Goal: Task Accomplishment & Management: Manage account settings

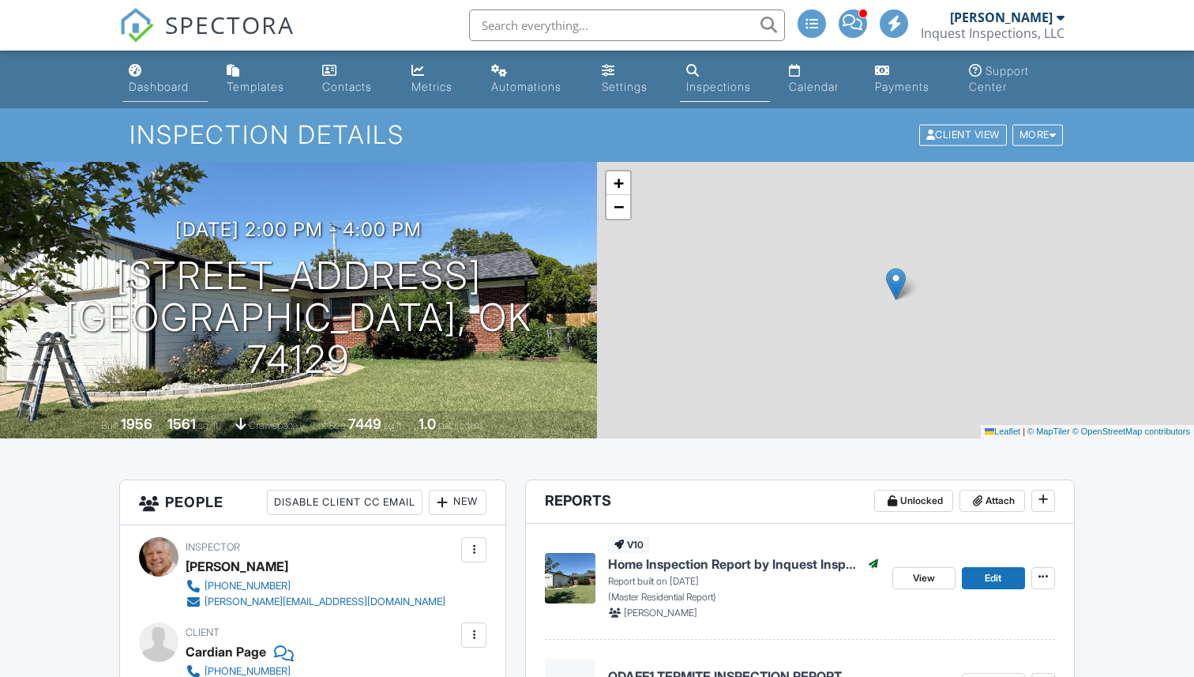
click at [163, 87] on div "Dashboard" at bounding box center [159, 86] width 60 height 13
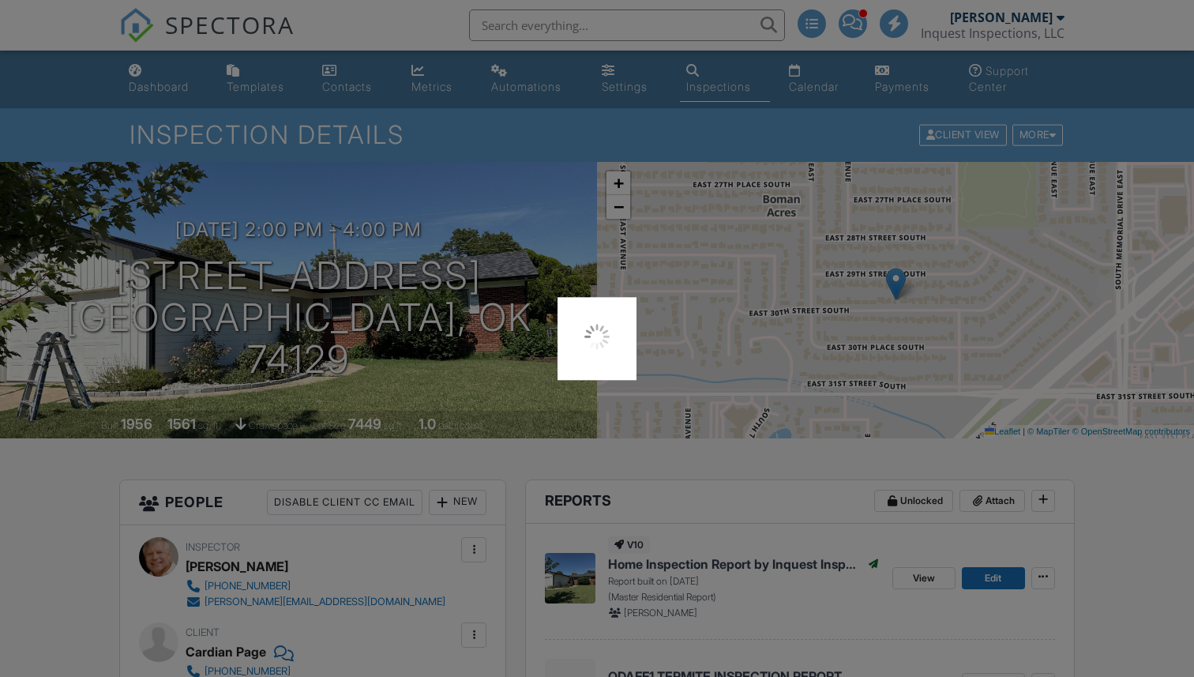
click at [158, 90] on div at bounding box center [597, 338] width 1194 height 677
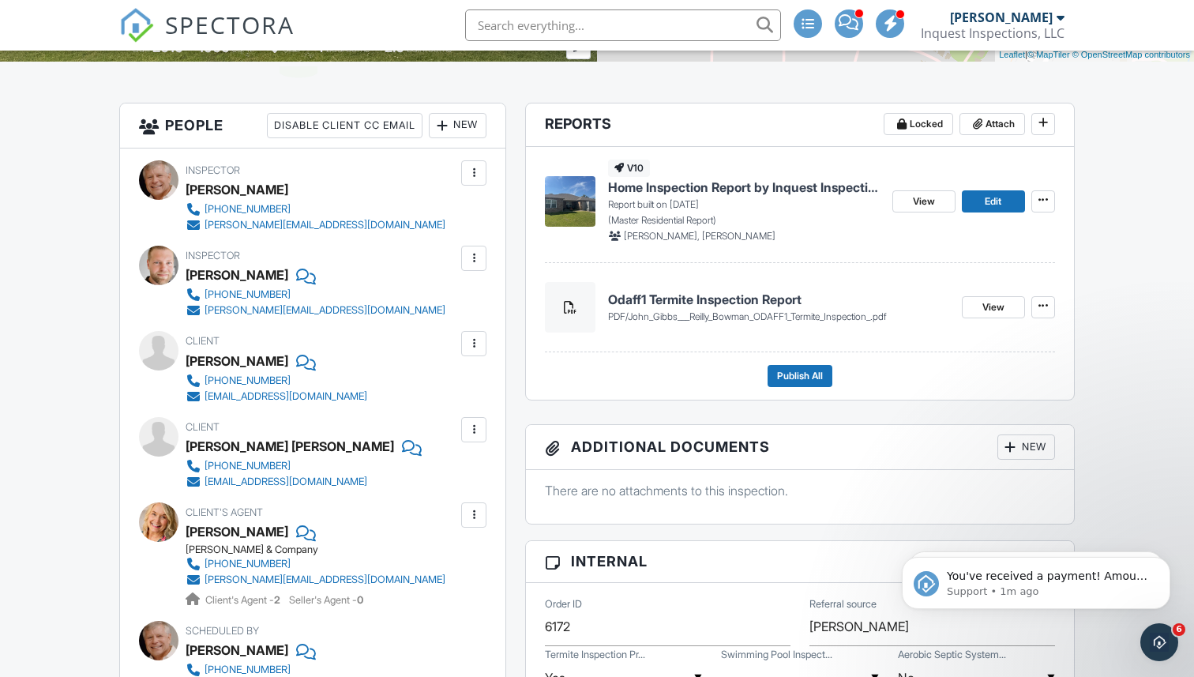
scroll to position [394, 0]
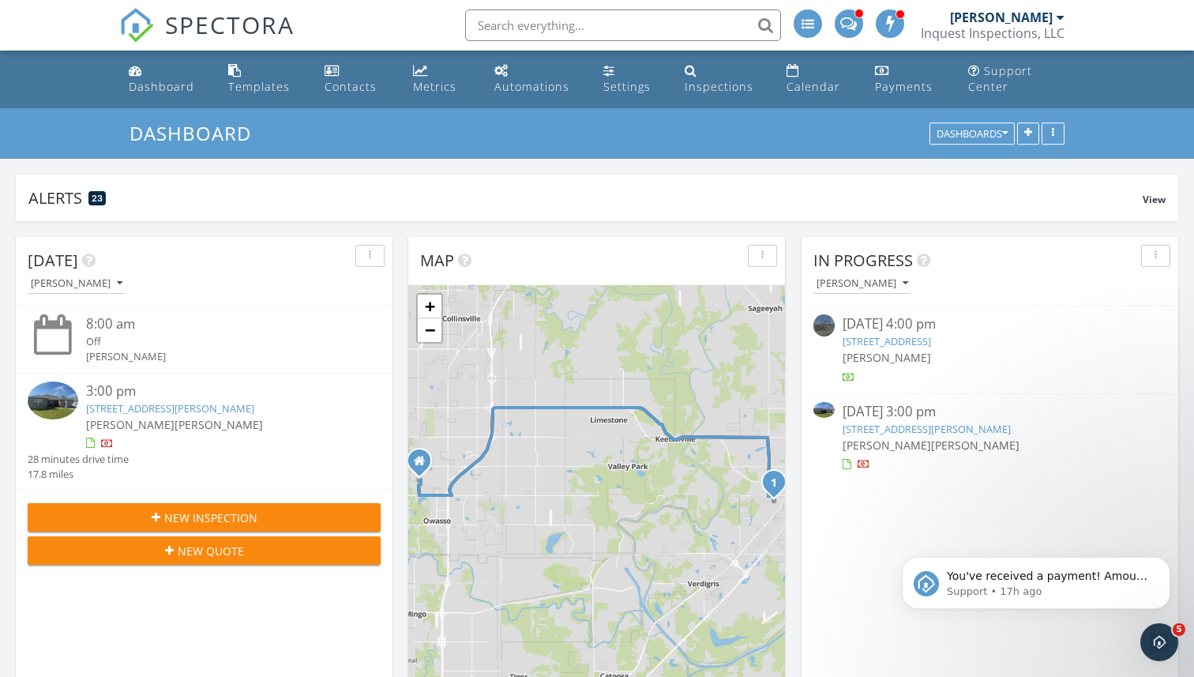
click at [66, 406] on img at bounding box center [53, 400] width 51 height 38
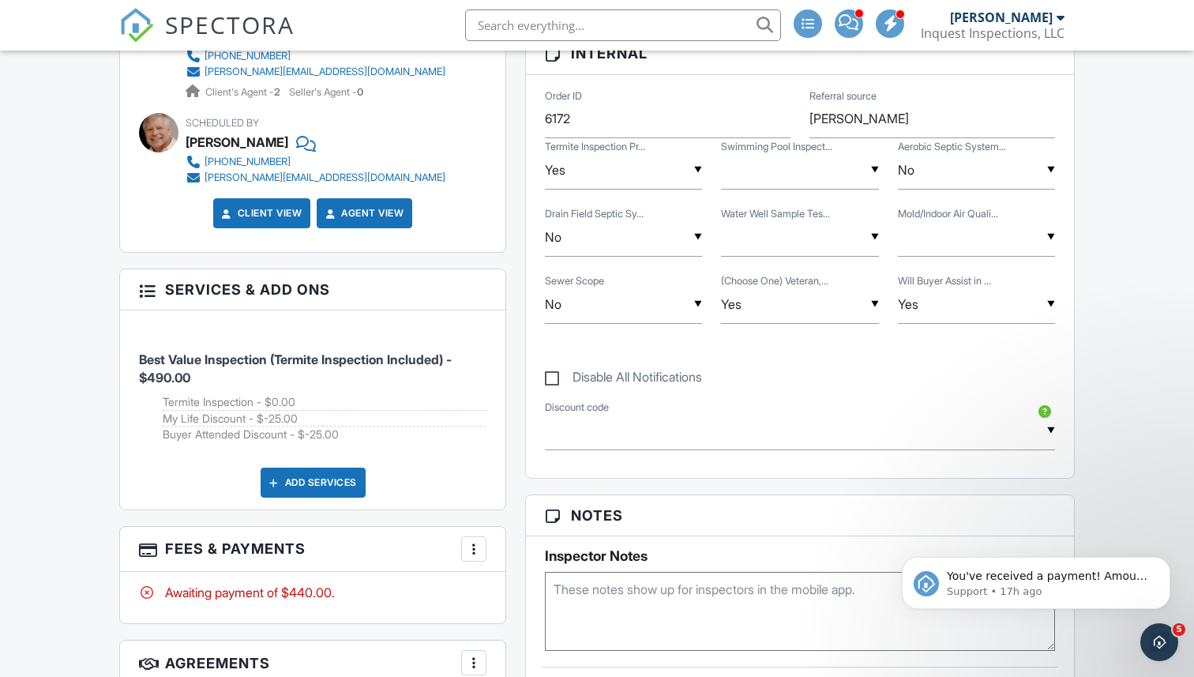
scroll to position [1189, 0]
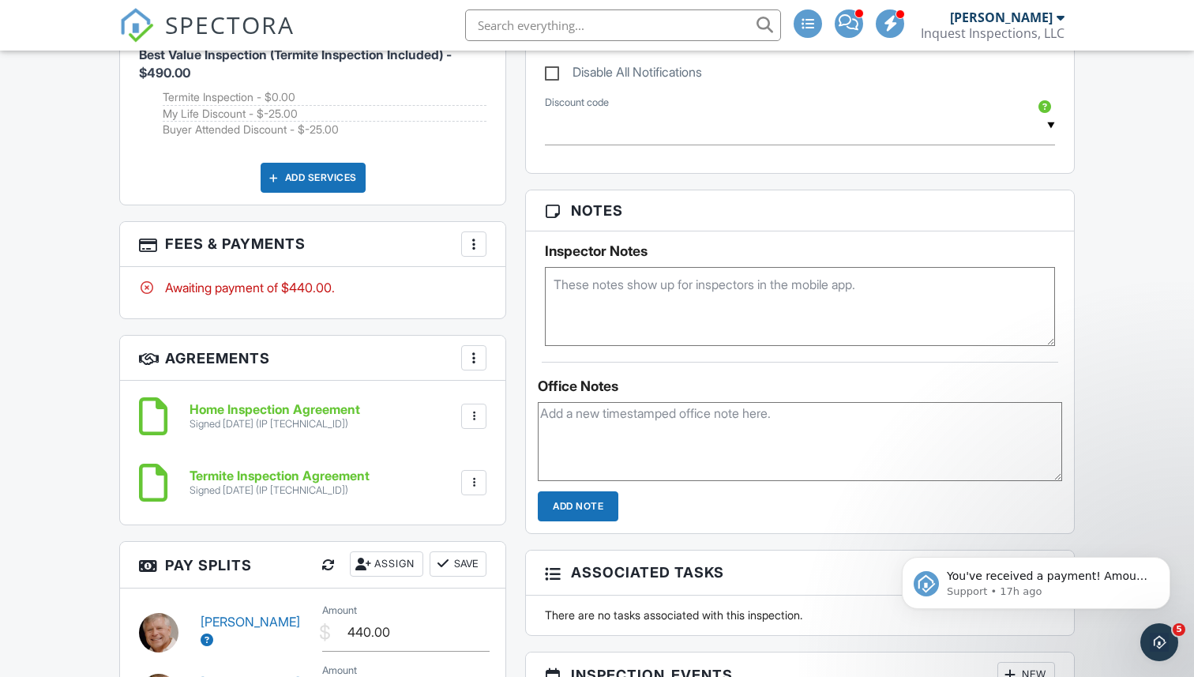
click at [470, 246] on div at bounding box center [474, 244] width 16 height 16
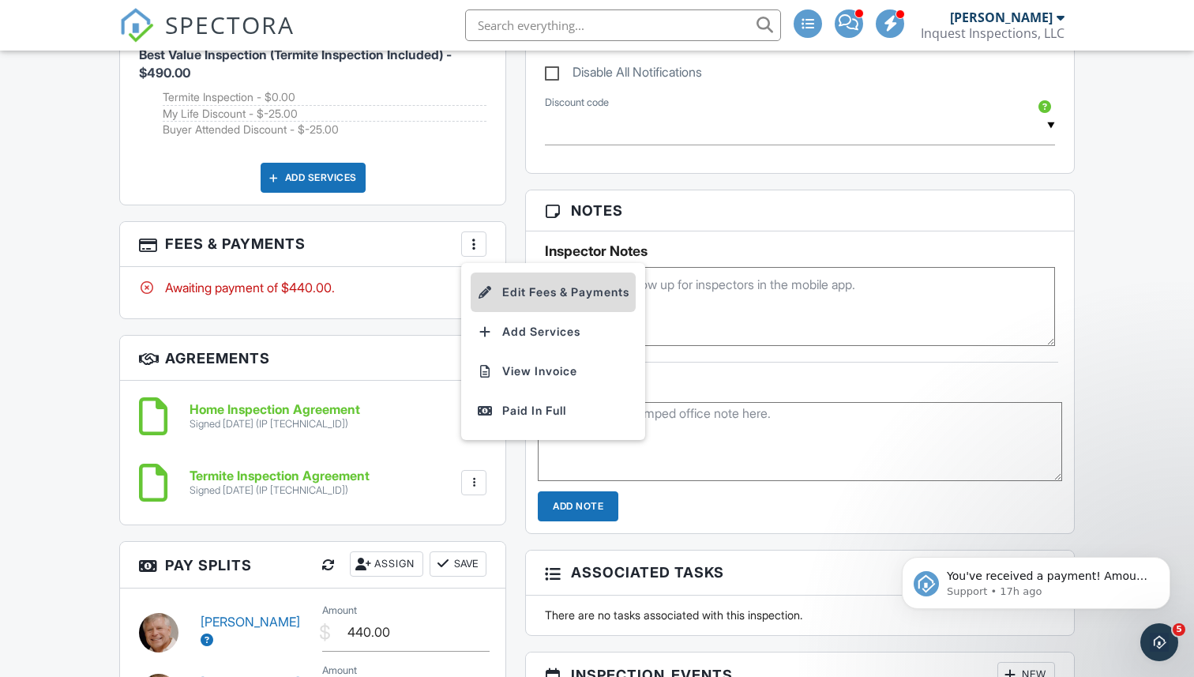
click at [518, 283] on li "Edit Fees & Payments" at bounding box center [553, 291] width 165 height 39
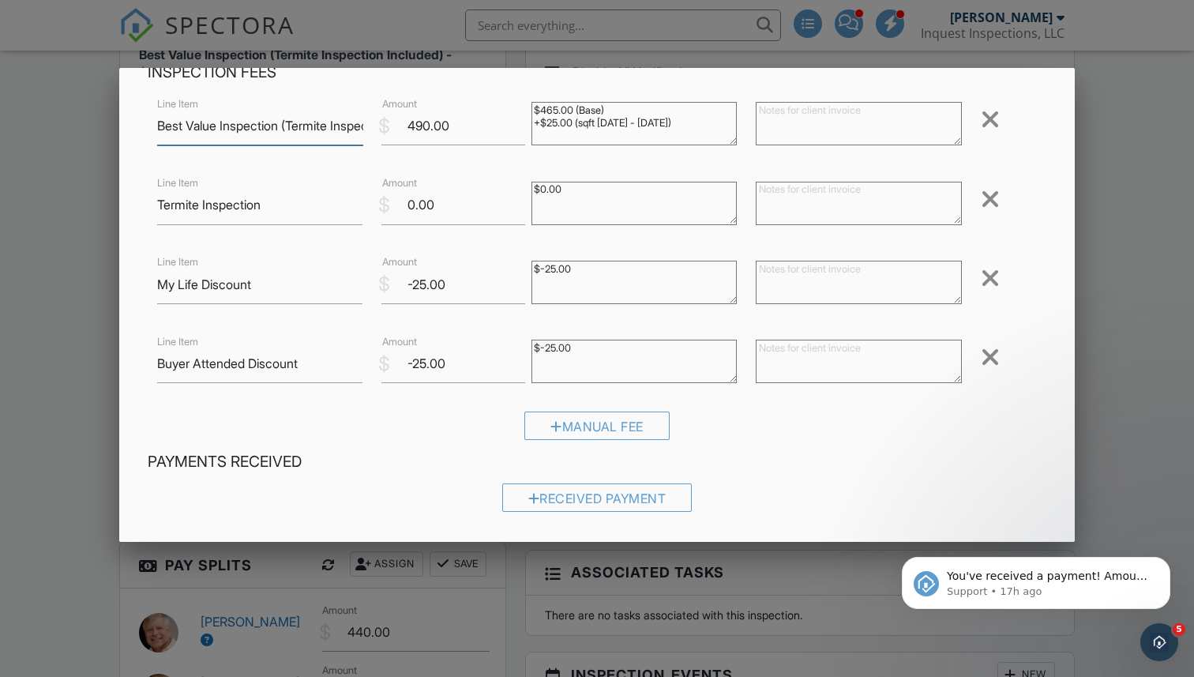
scroll to position [97, 0]
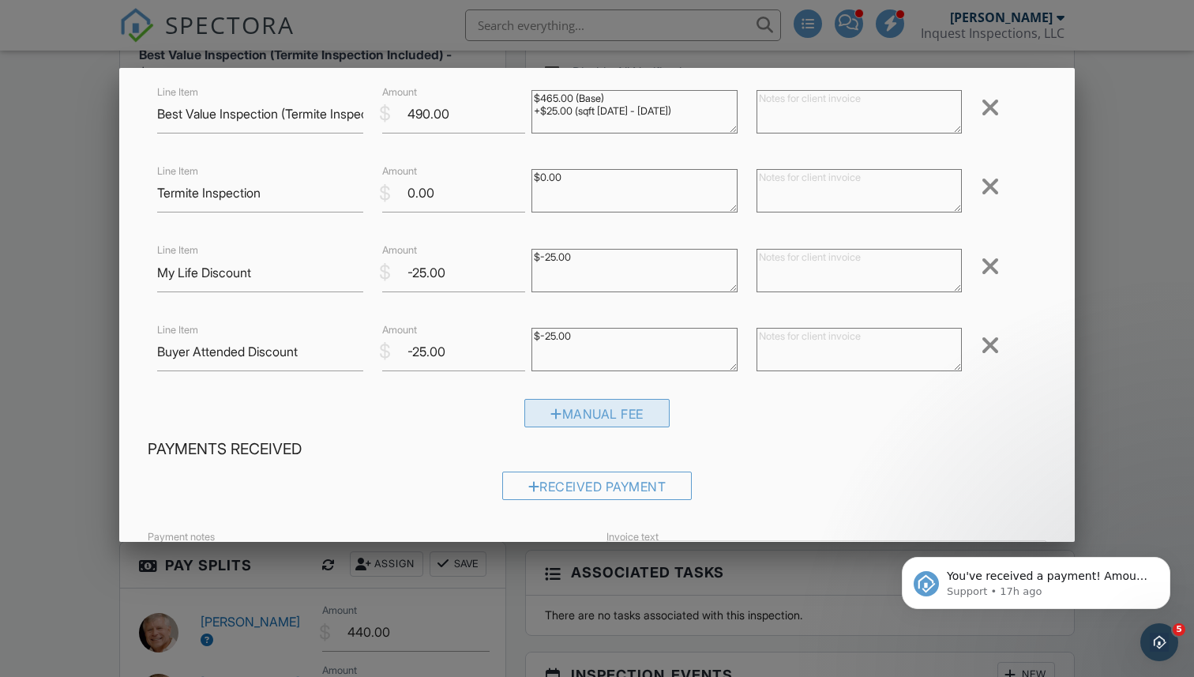
click at [554, 424] on div "Manual Fee" at bounding box center [596, 413] width 145 height 28
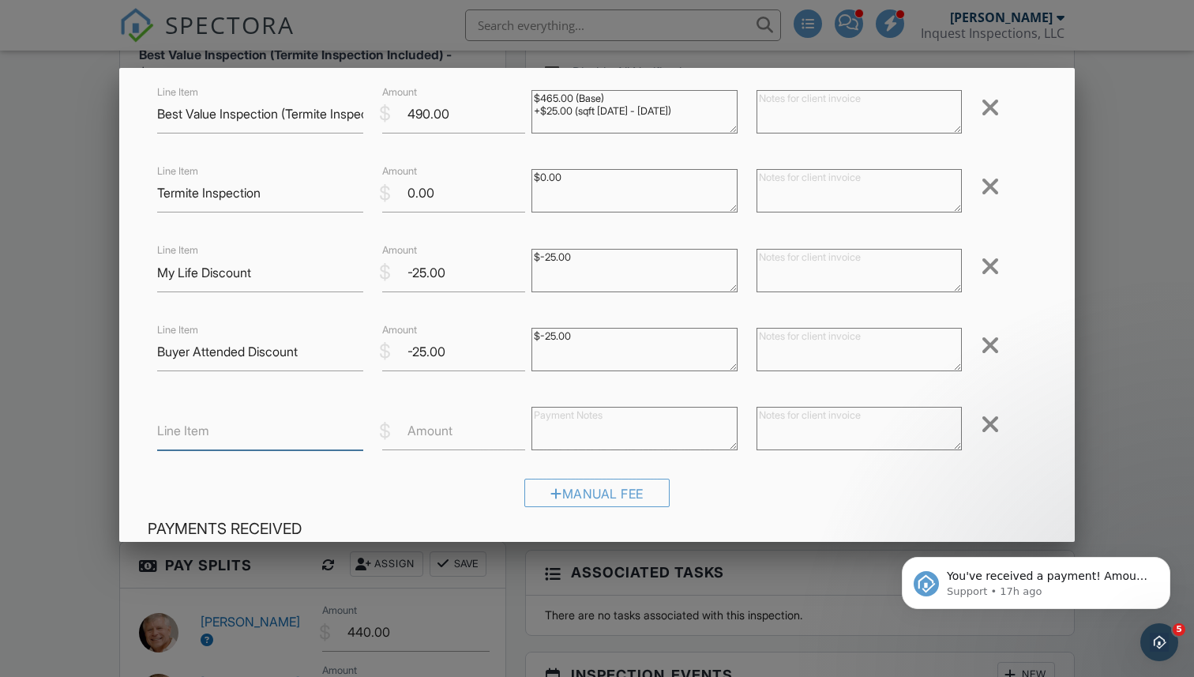
click at [340, 444] on input "Line Item" at bounding box center [259, 430] width 205 height 39
type input "Cash Discount"
type input "-2"
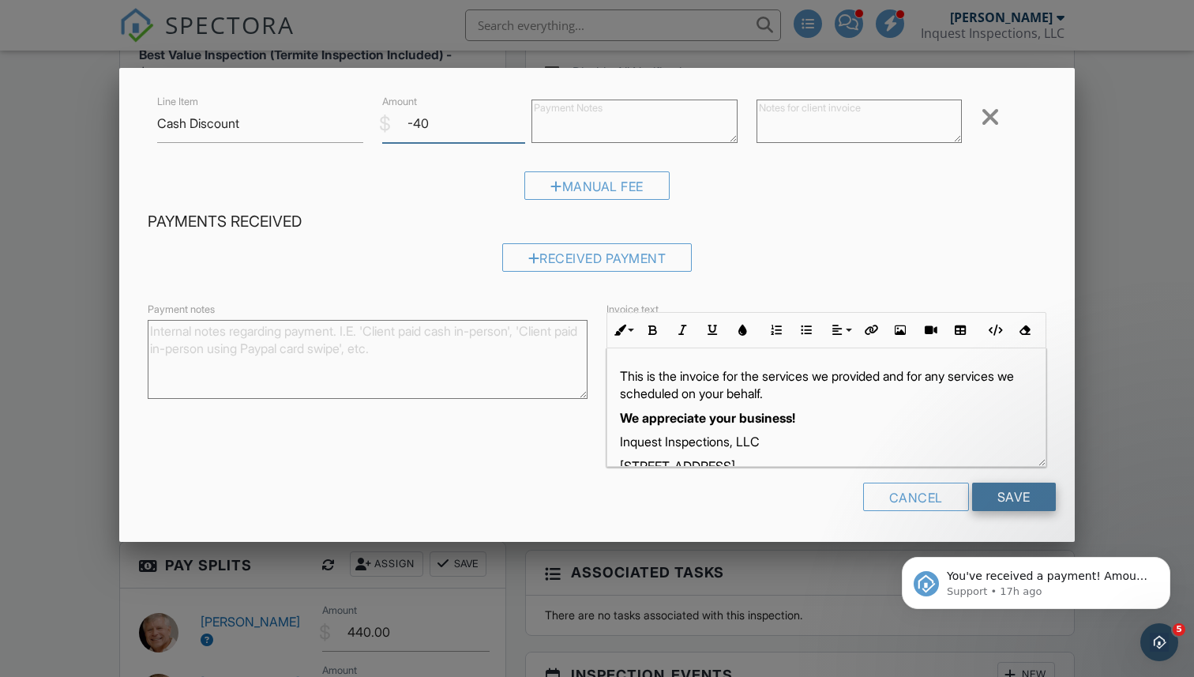
type input "-40"
click at [1008, 490] on input "Save" at bounding box center [1014, 496] width 84 height 28
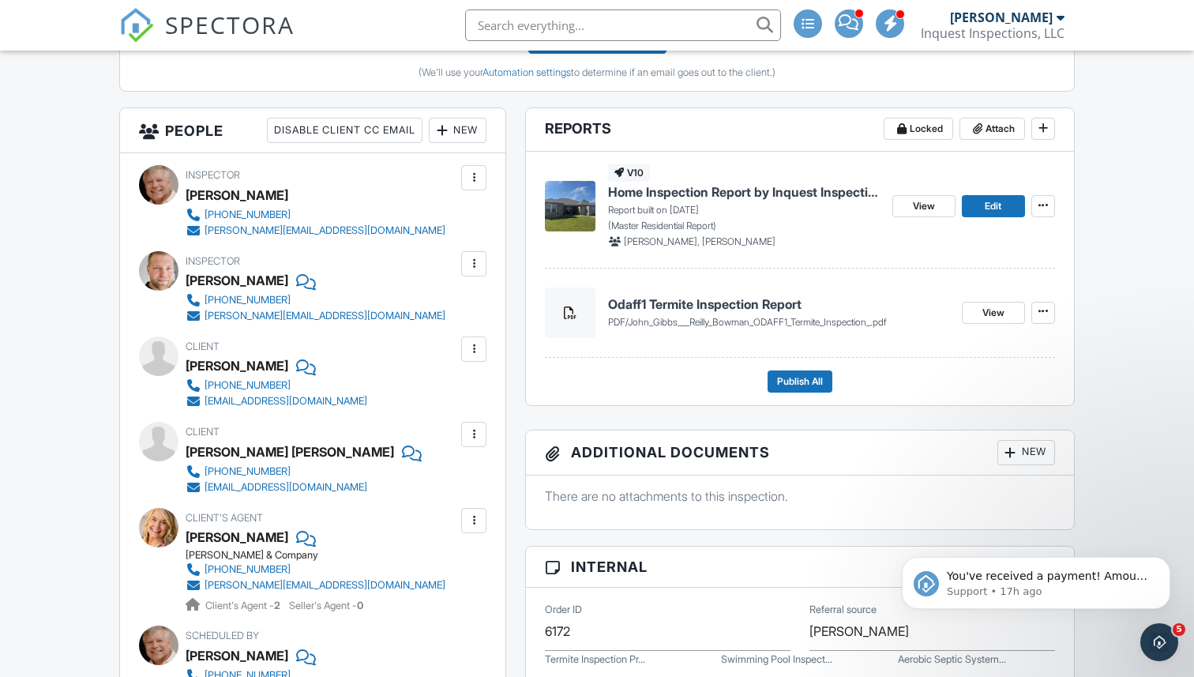
scroll to position [557, 0]
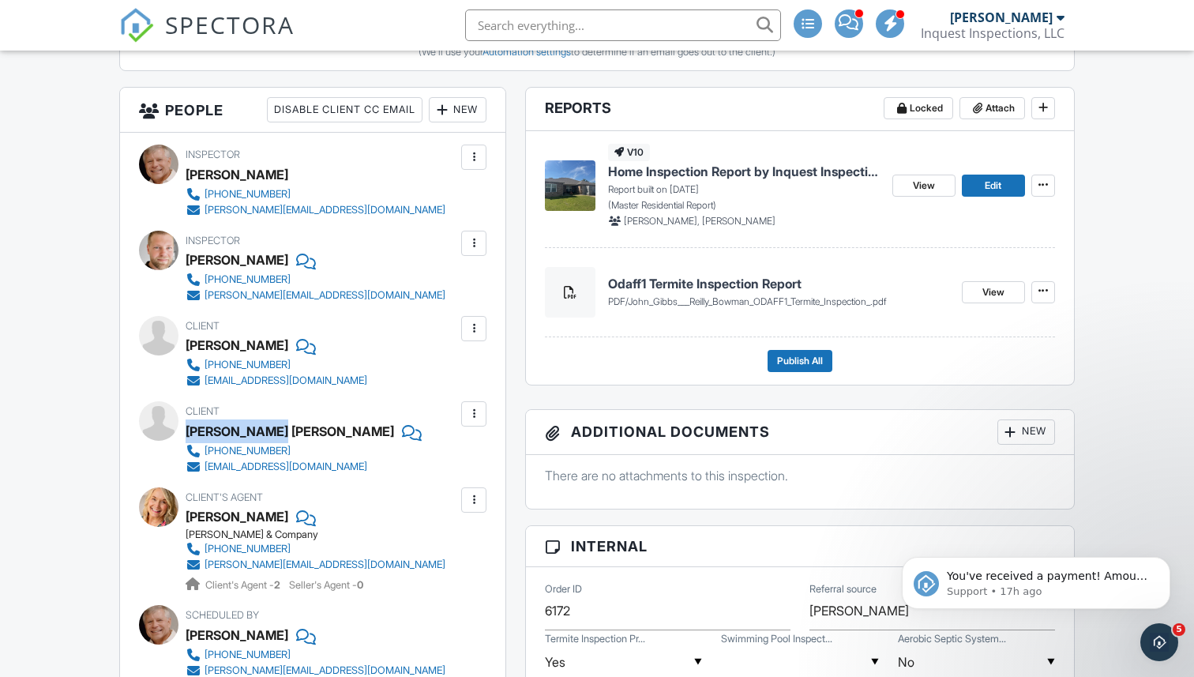
drag, startPoint x: 186, startPoint y: 427, endPoint x: 273, endPoint y: 426, distance: 86.8
click at [273, 426] on div "Reilly Bowman" at bounding box center [290, 431] width 208 height 24
copy div "Reilly Bowman"
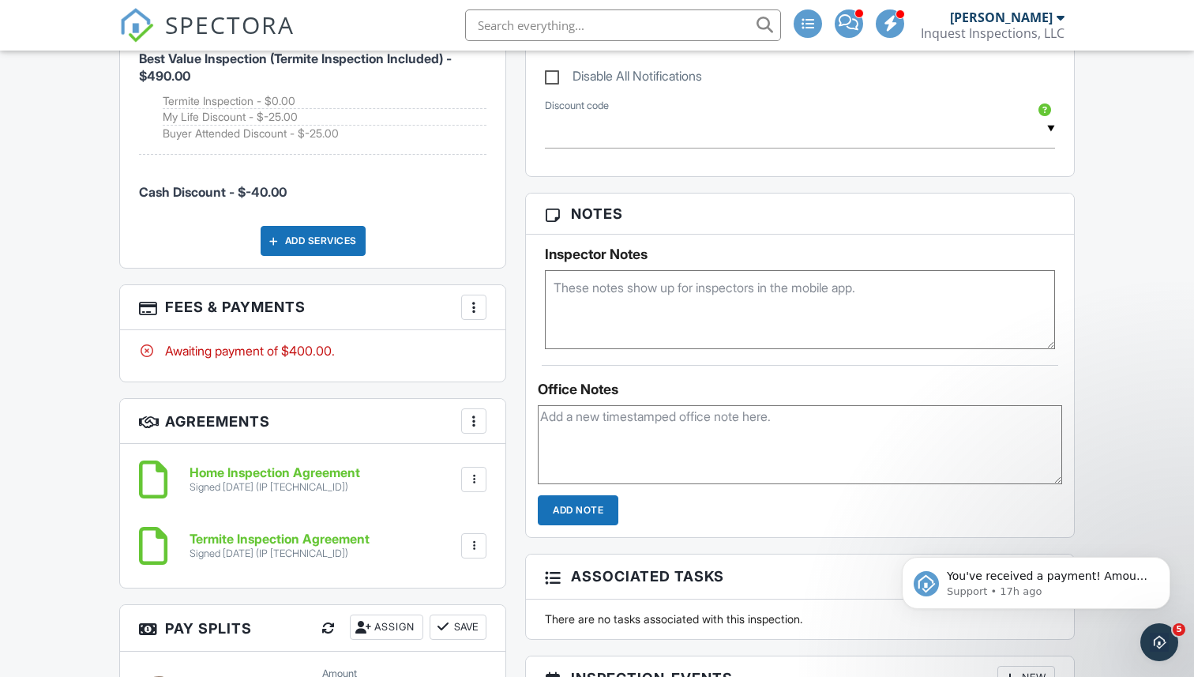
scroll to position [1384, 0]
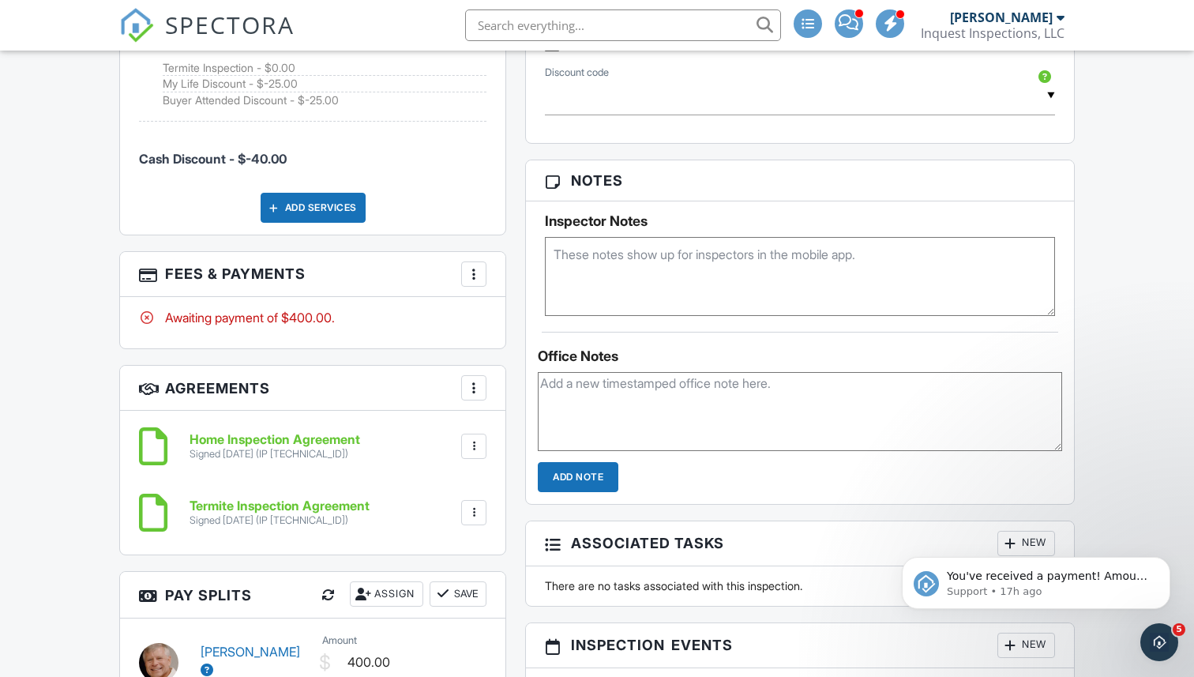
click at [477, 283] on div "More" at bounding box center [473, 273] width 25 height 25
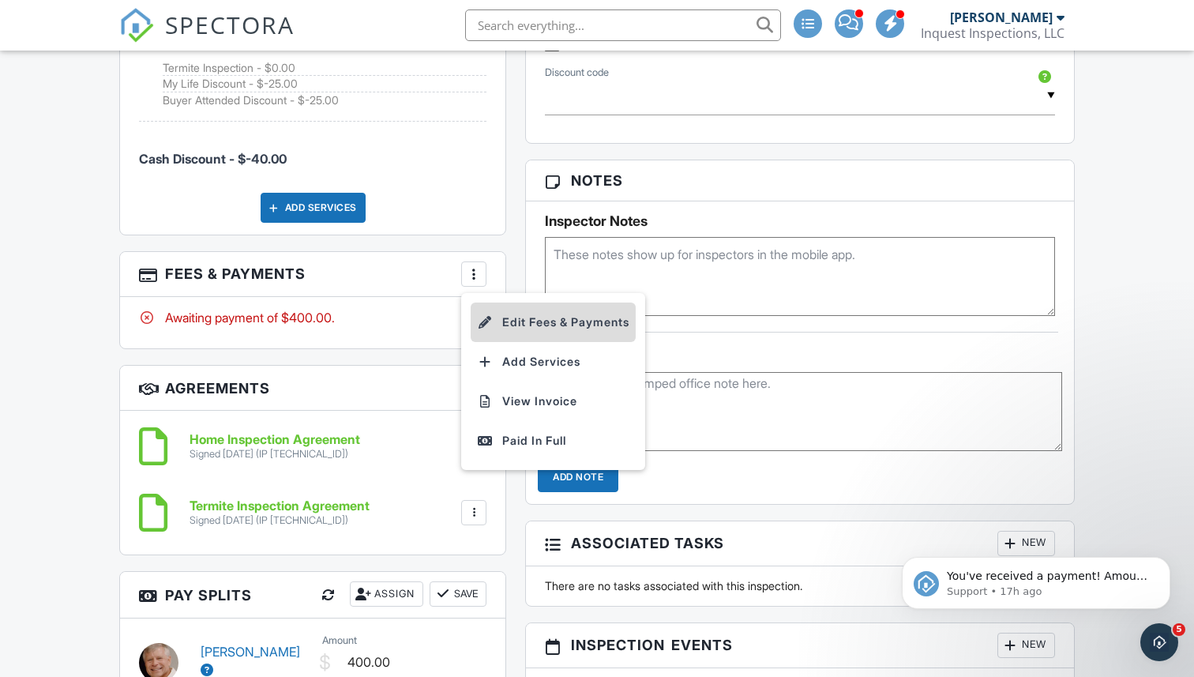
click at [509, 325] on li "Edit Fees & Payments" at bounding box center [553, 321] width 165 height 39
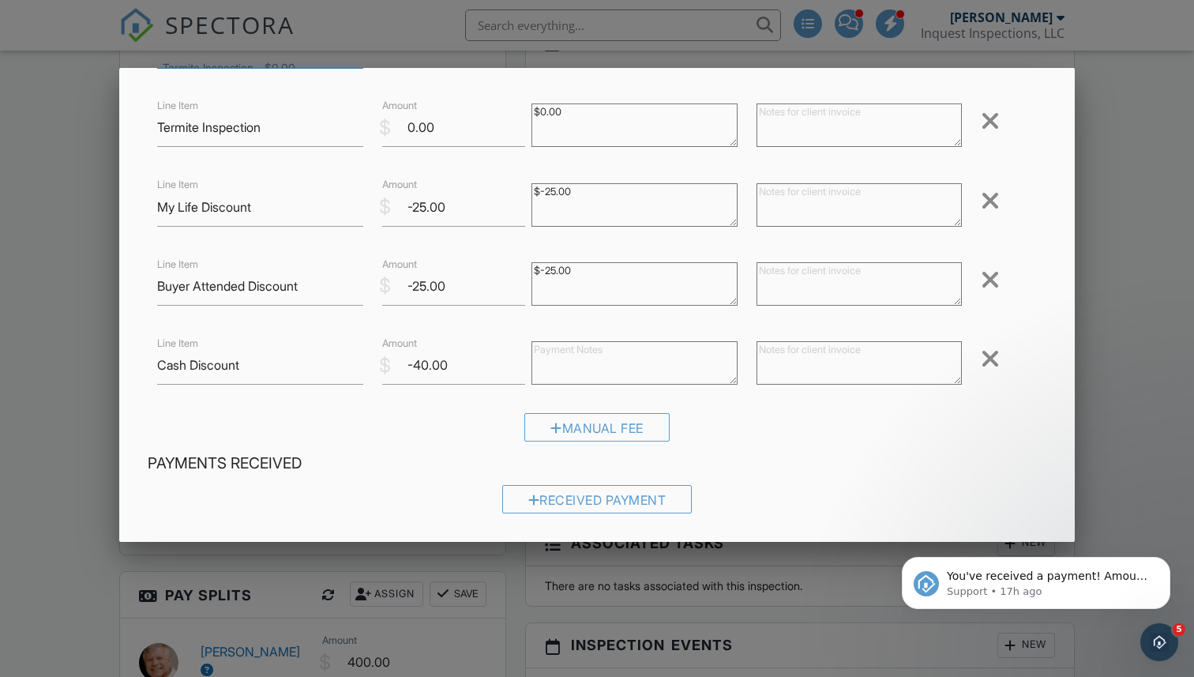
scroll to position [179, 0]
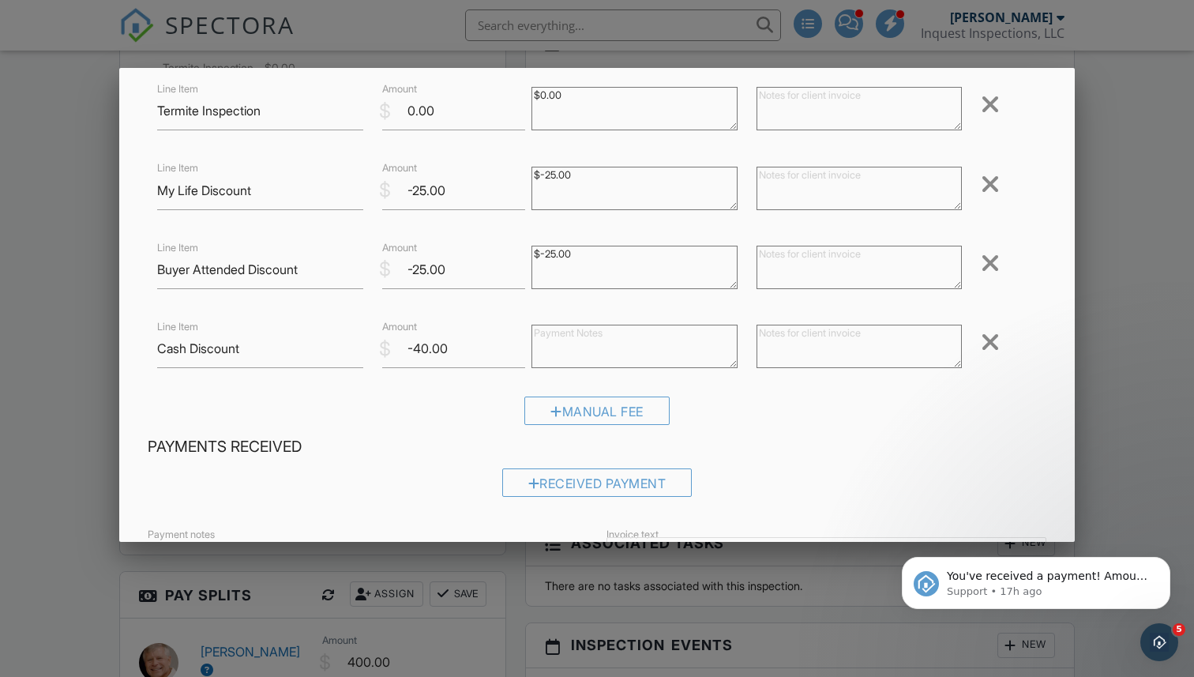
click at [55, 482] on div at bounding box center [597, 344] width 1194 height 846
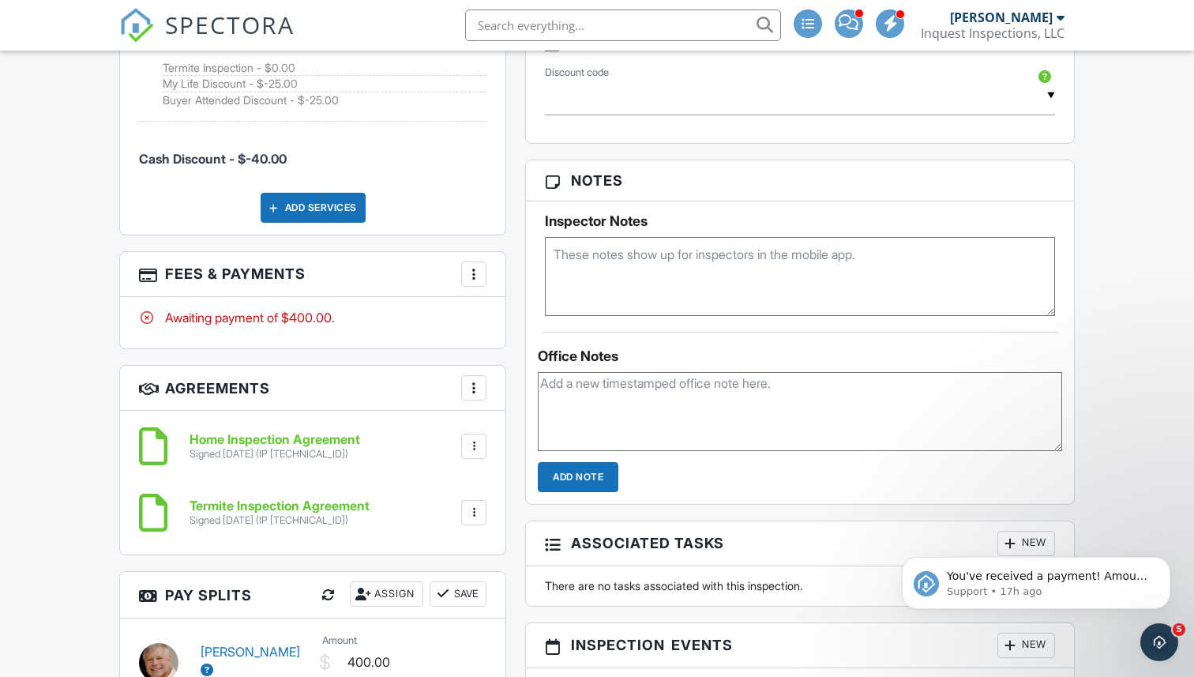
click at [464, 268] on div "More" at bounding box center [473, 273] width 25 height 25
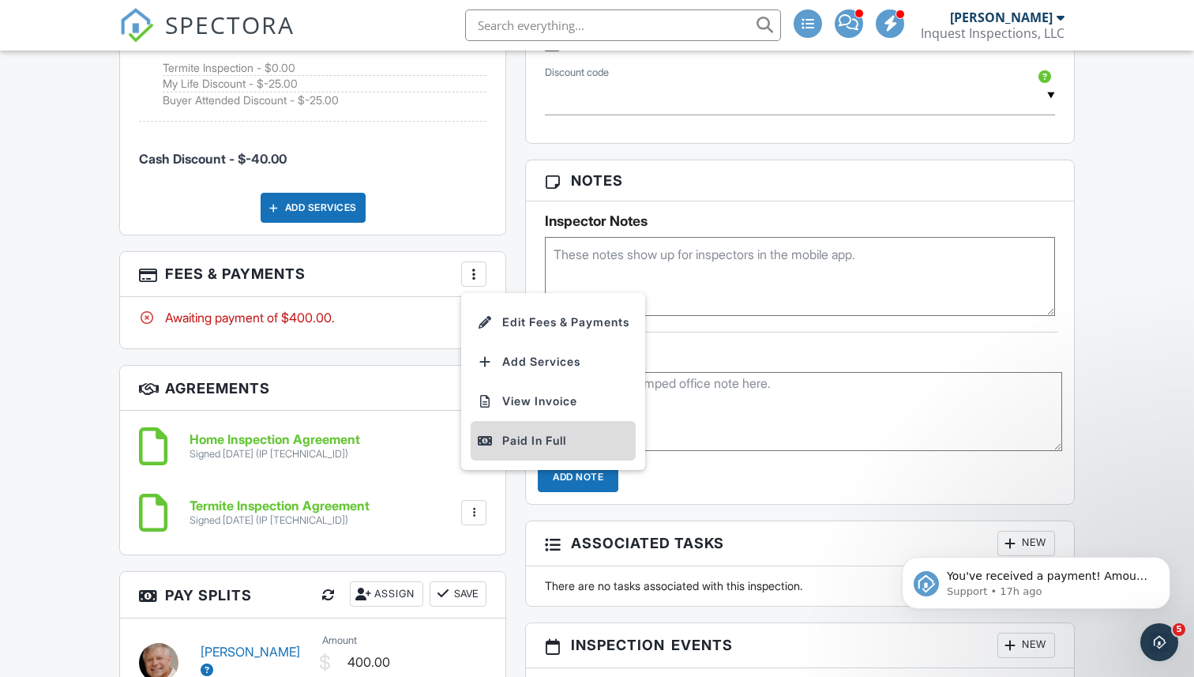
click at [516, 444] on div "Paid In Full" at bounding box center [553, 440] width 152 height 19
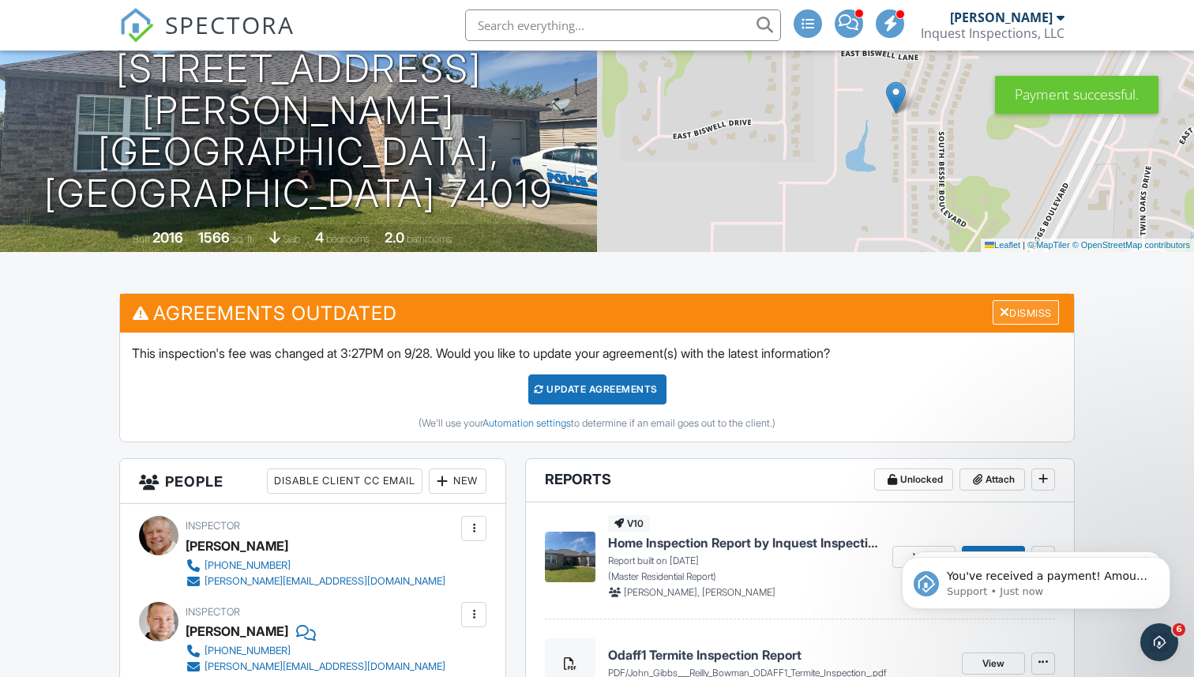
click at [1026, 316] on div "Dismiss" at bounding box center [1025, 312] width 66 height 24
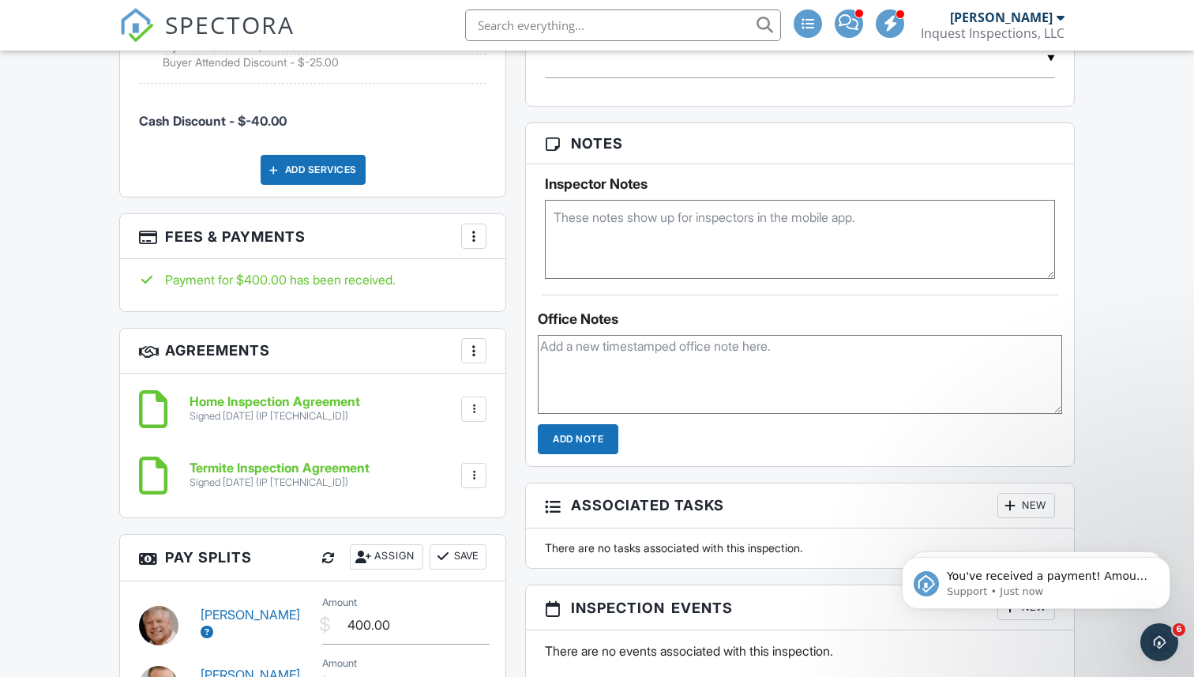
scroll to position [1250, 0]
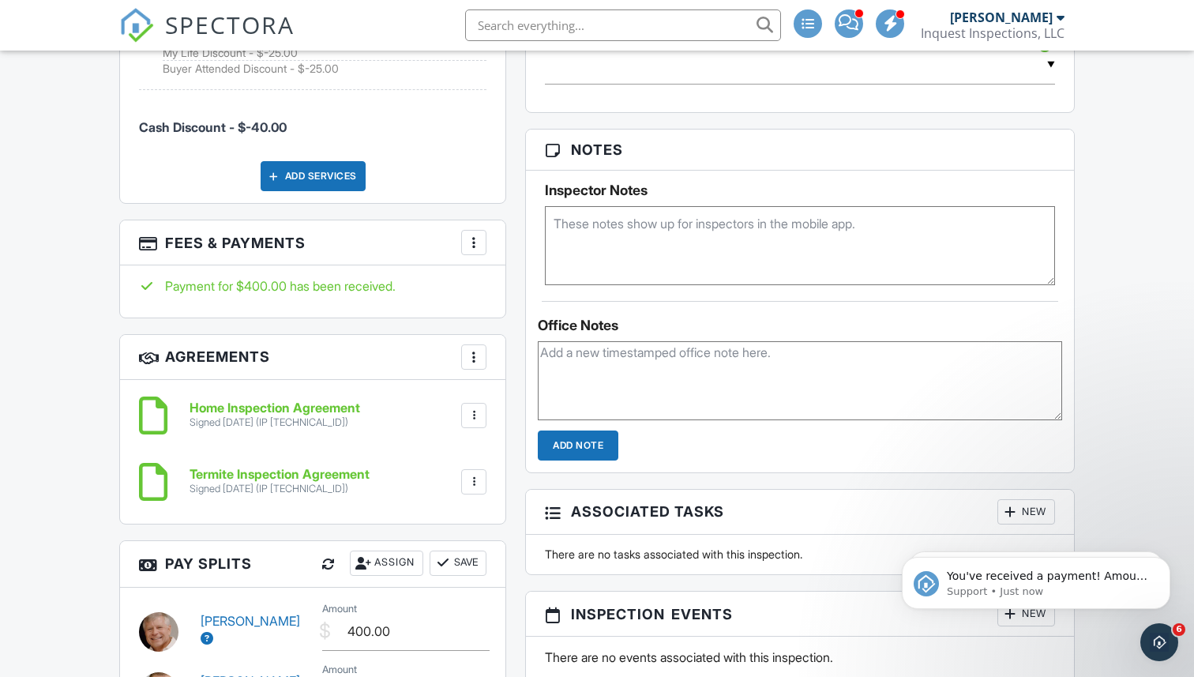
click at [473, 246] on div at bounding box center [474, 242] width 16 height 16
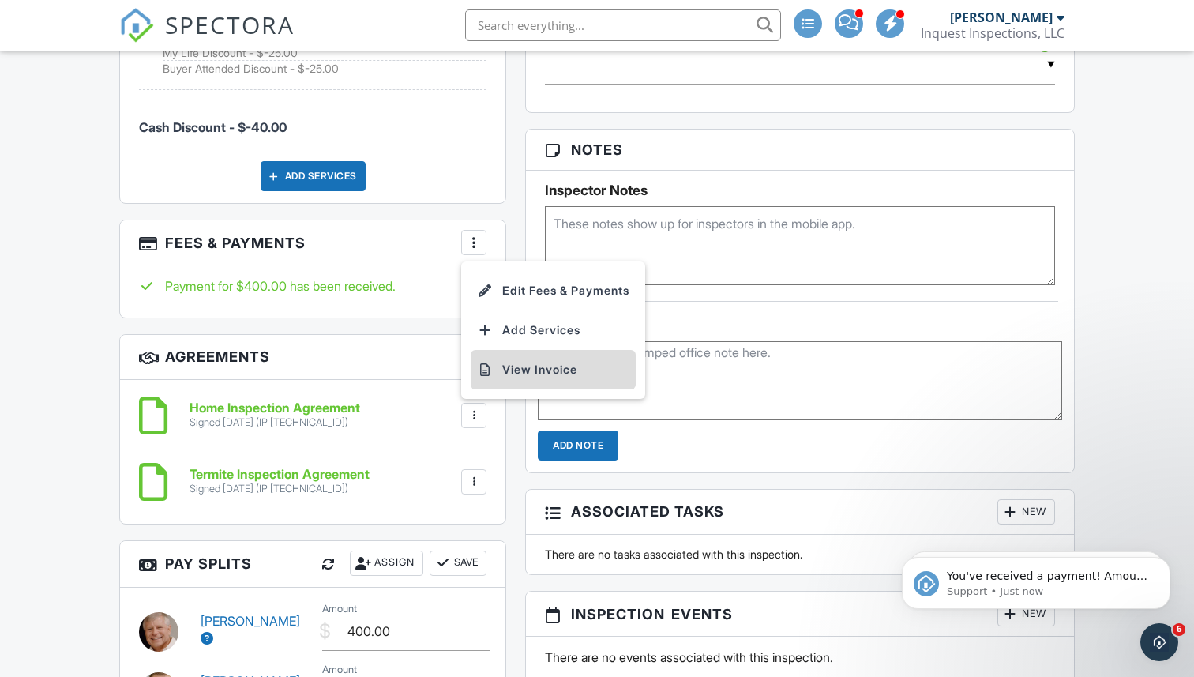
click at [528, 373] on li "View Invoice" at bounding box center [553, 369] width 165 height 39
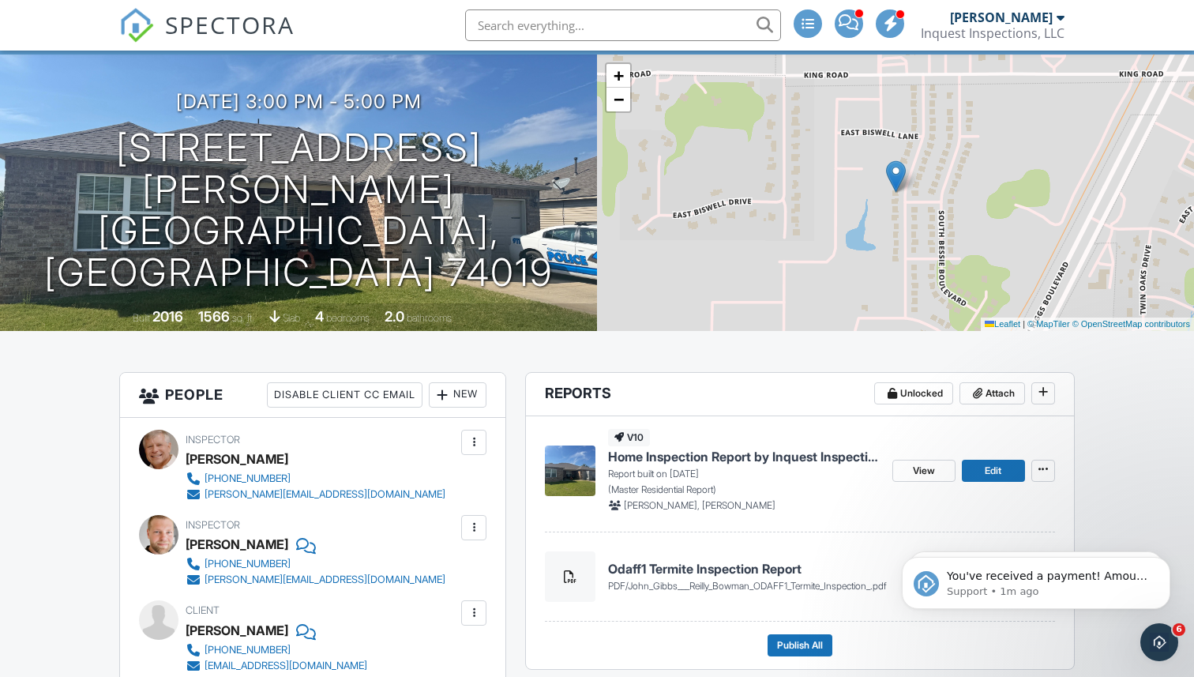
scroll to position [229, 0]
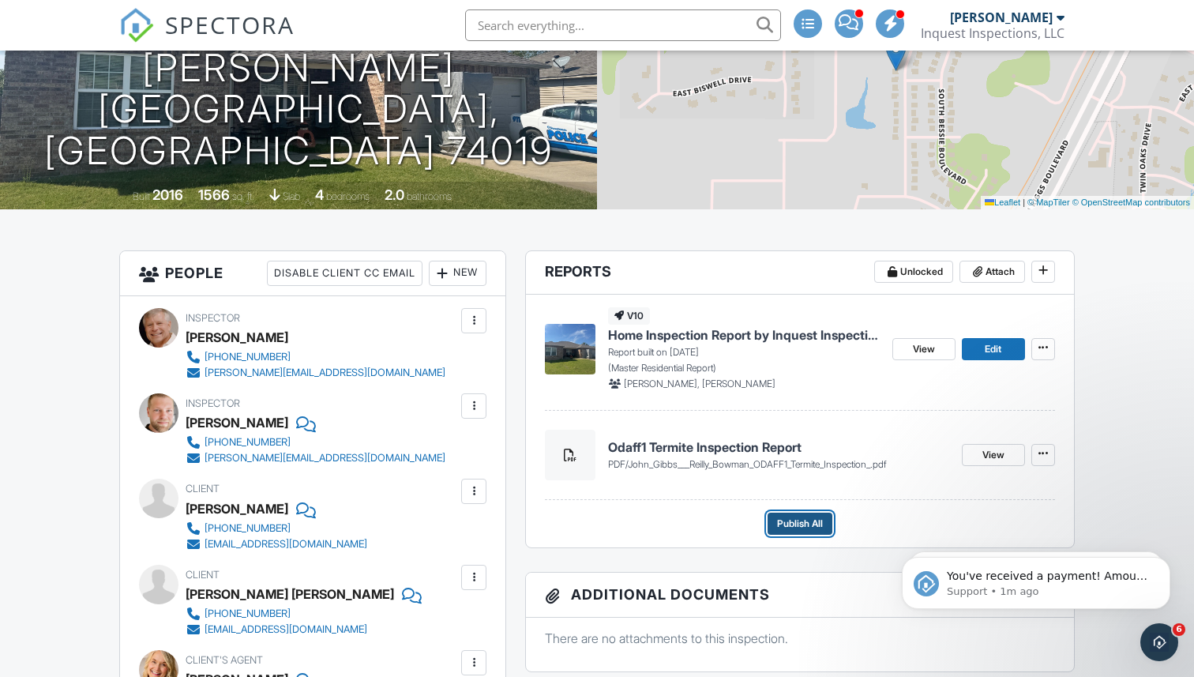
click at [789, 524] on span "Publish All" at bounding box center [800, 524] width 46 height 16
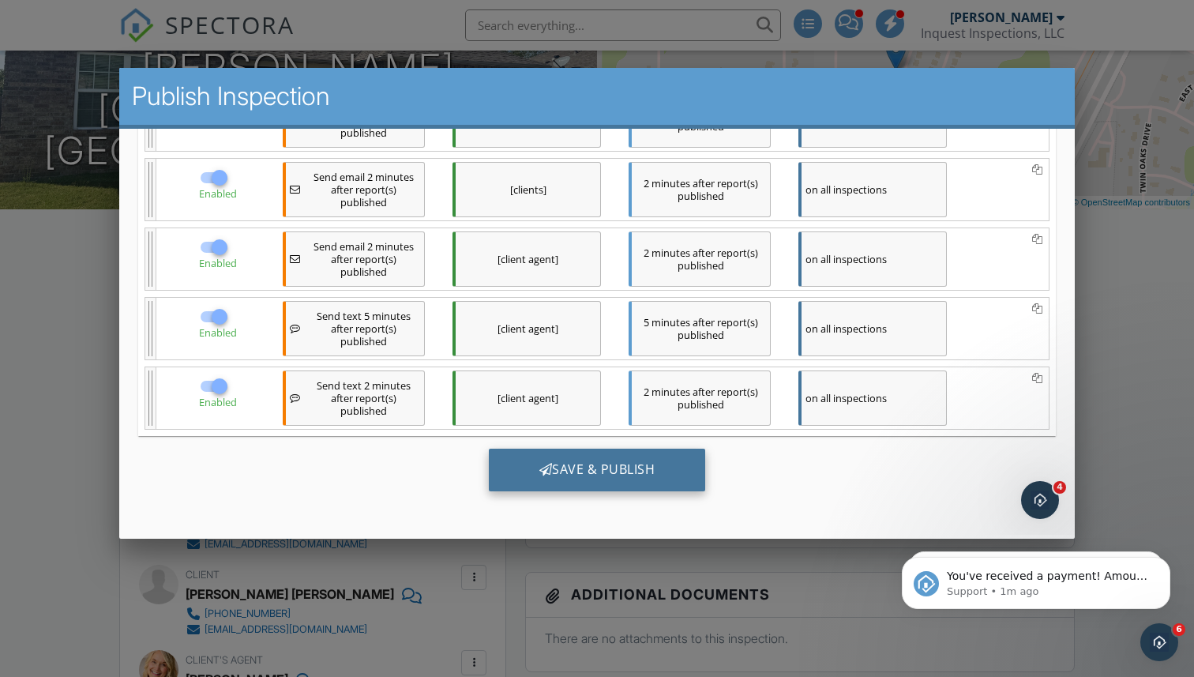
scroll to position [0, 0]
click at [594, 472] on div "Save & Publish" at bounding box center [597, 469] width 217 height 43
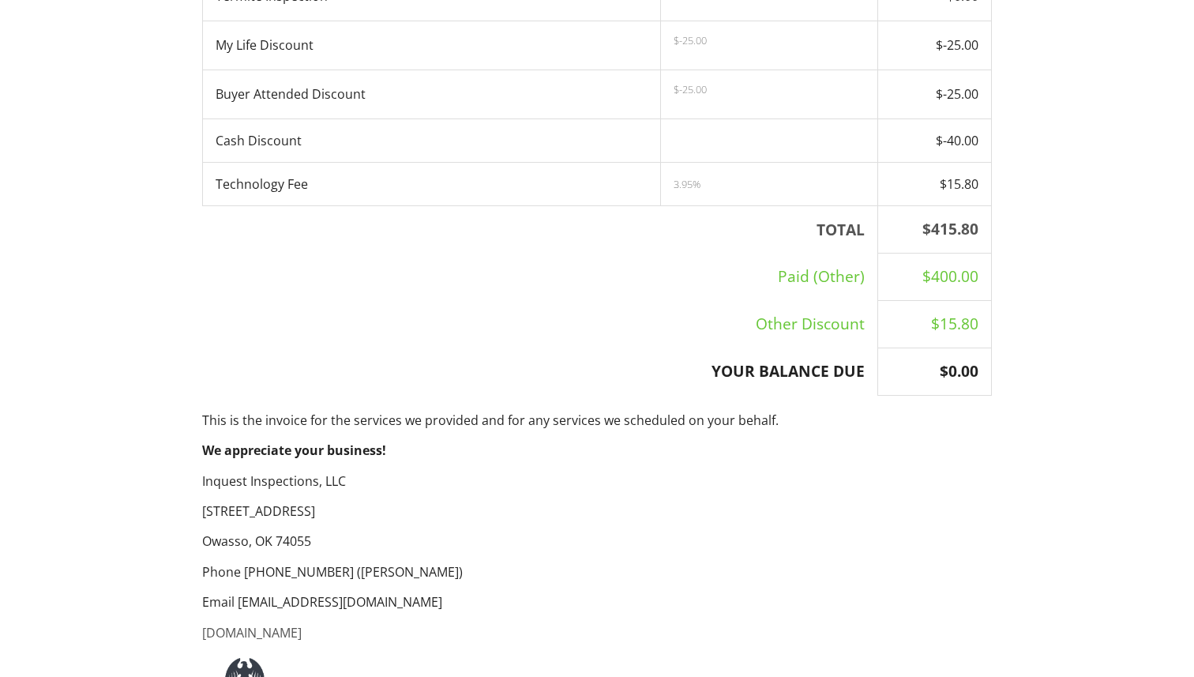
scroll to position [857, 0]
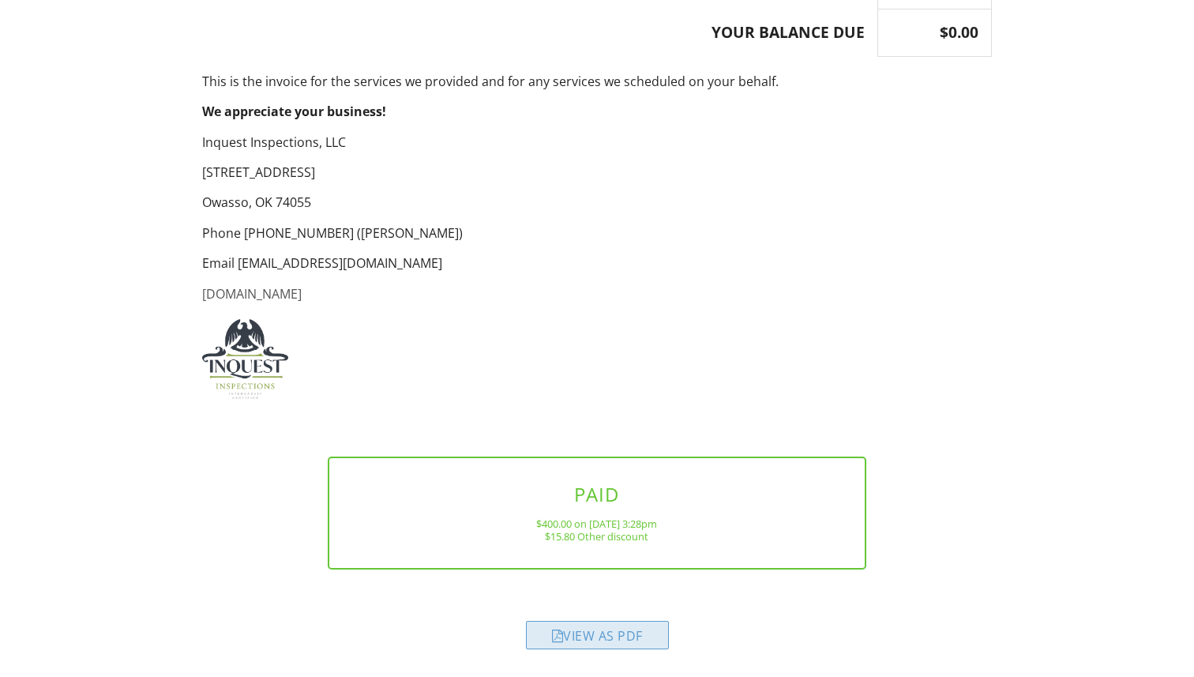
click at [587, 628] on div "View as PDF" at bounding box center [597, 635] width 143 height 28
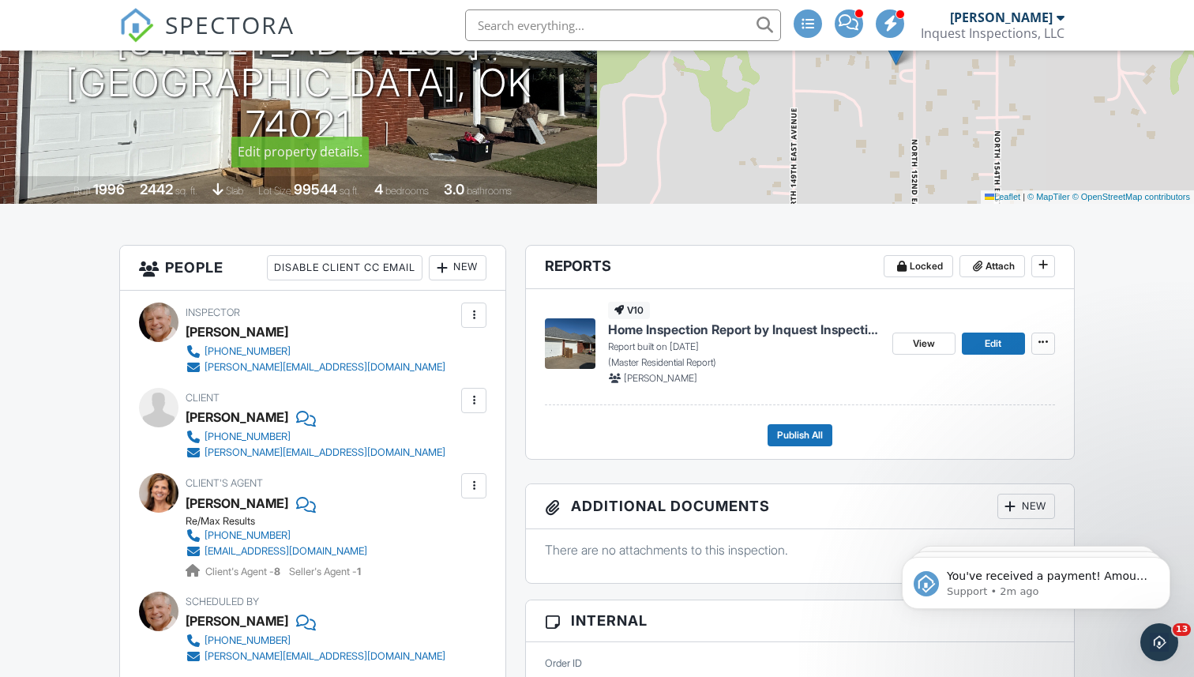
click at [518, 31] on input "text" at bounding box center [623, 25] width 316 height 32
type input "ka"
